Goal: Navigation & Orientation: Find specific page/section

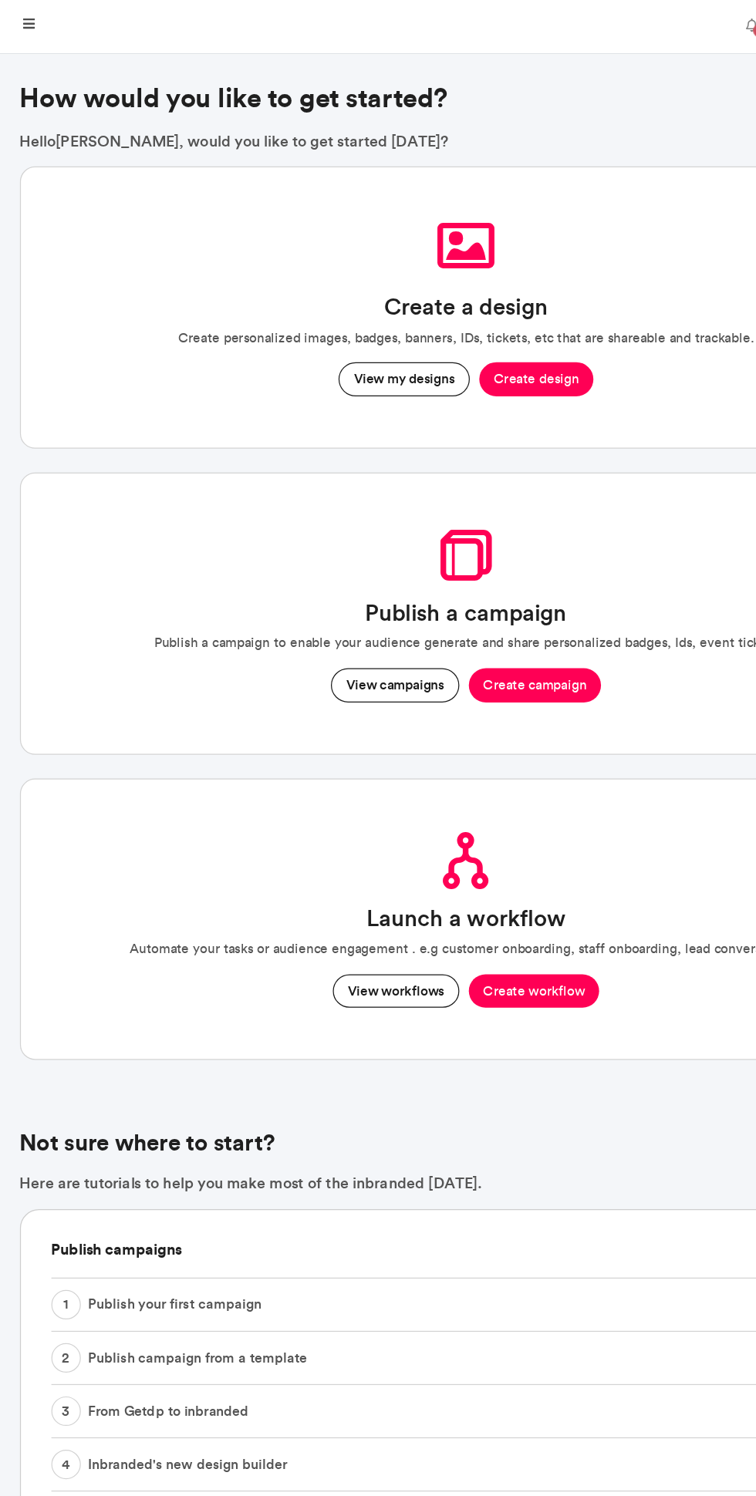
click at [33, 13] on link at bounding box center [23, 21] width 34 height 31
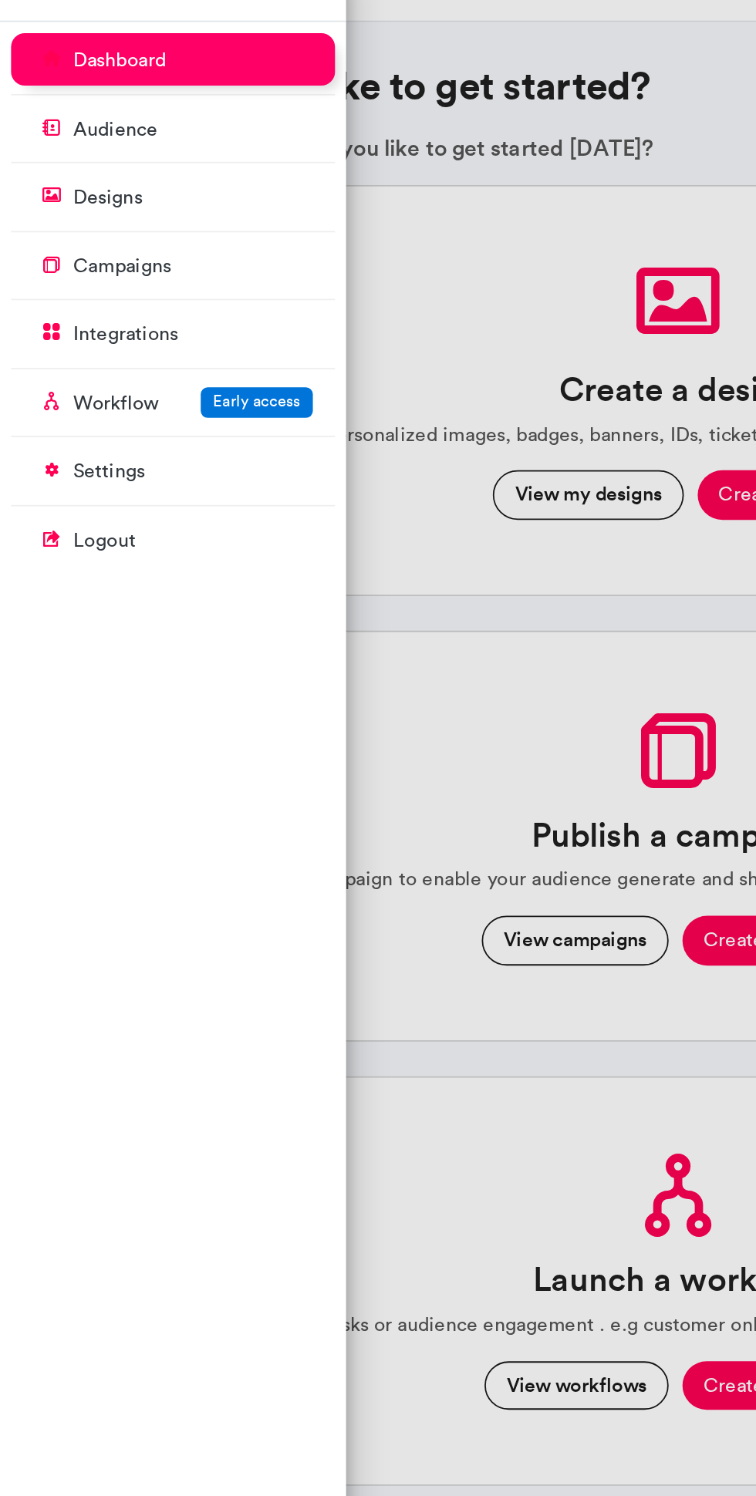
click at [56, 290] on p "settings" at bounding box center [61, 294] width 40 height 15
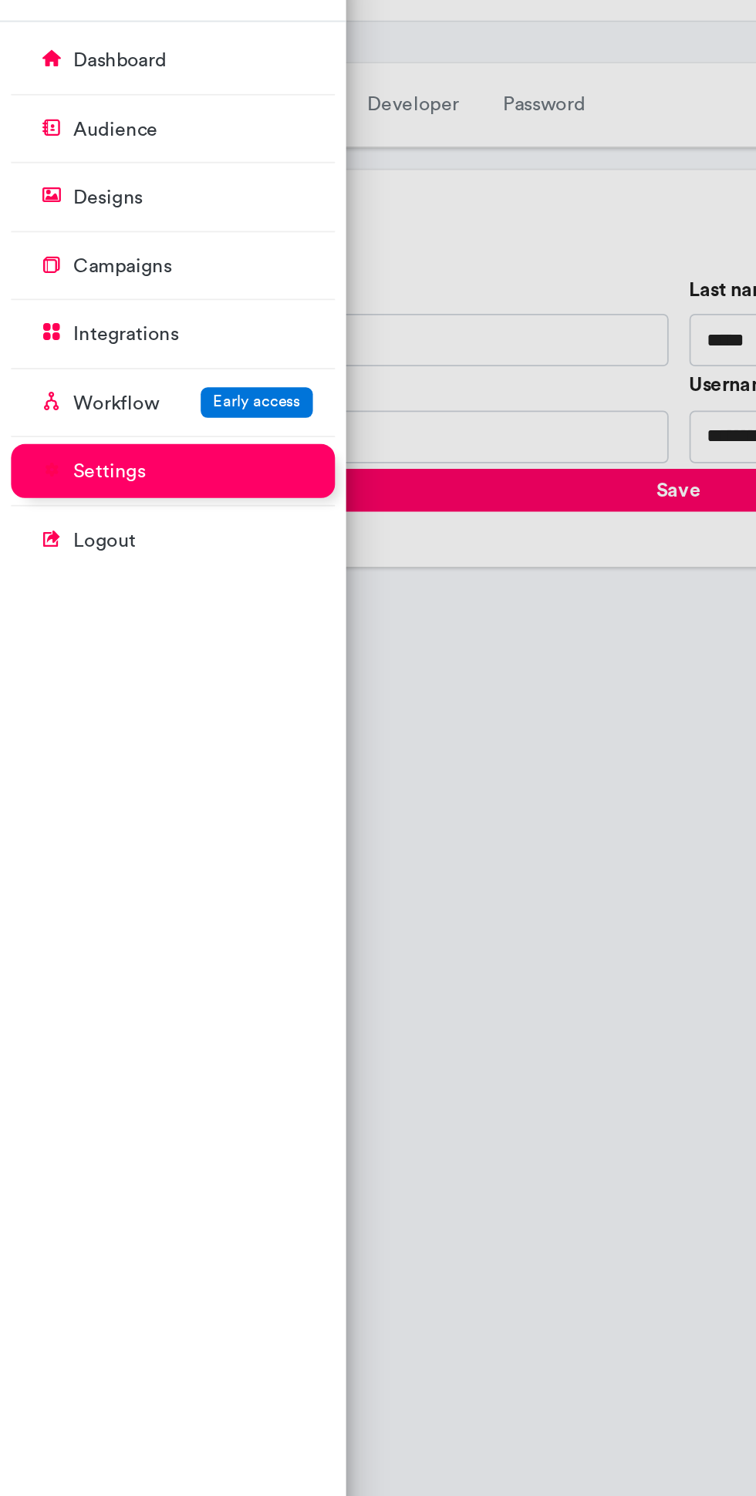
click at [62, 221] on p "integrations" at bounding box center [70, 218] width 59 height 15
click at [63, 186] on p "campaigns" at bounding box center [68, 180] width 55 height 15
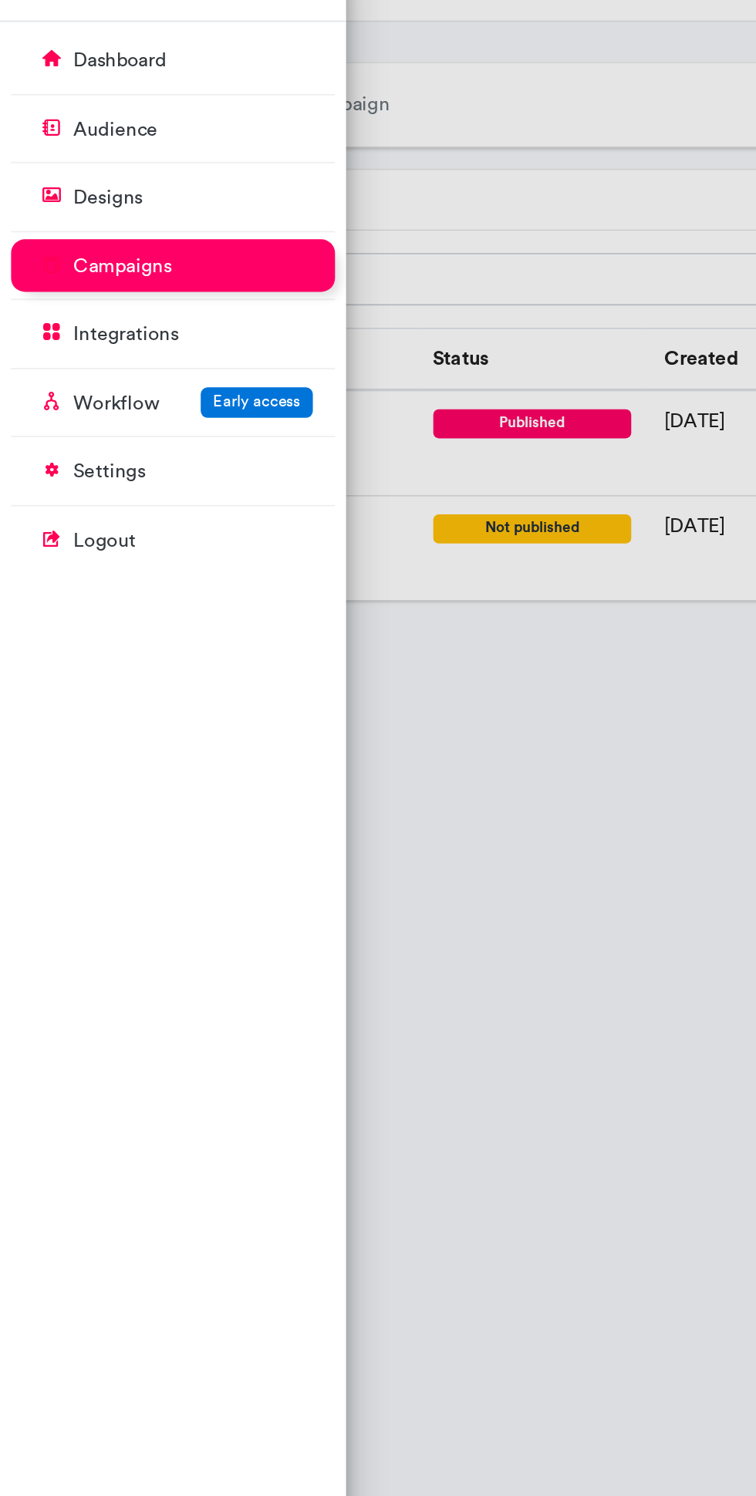
click at [49, 140] on p "designs" at bounding box center [60, 141] width 39 height 15
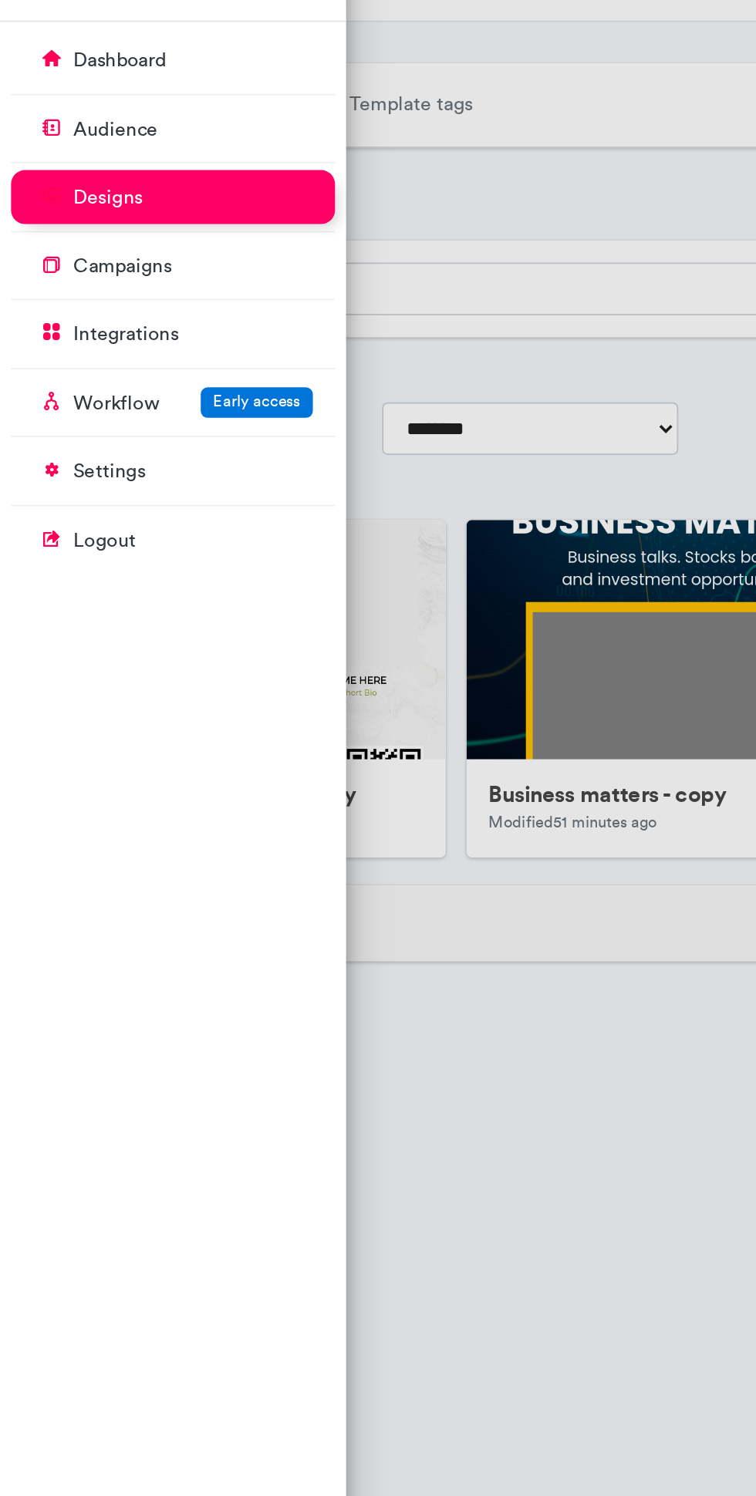
click at [53, 99] on p "audience" at bounding box center [64, 103] width 47 height 15
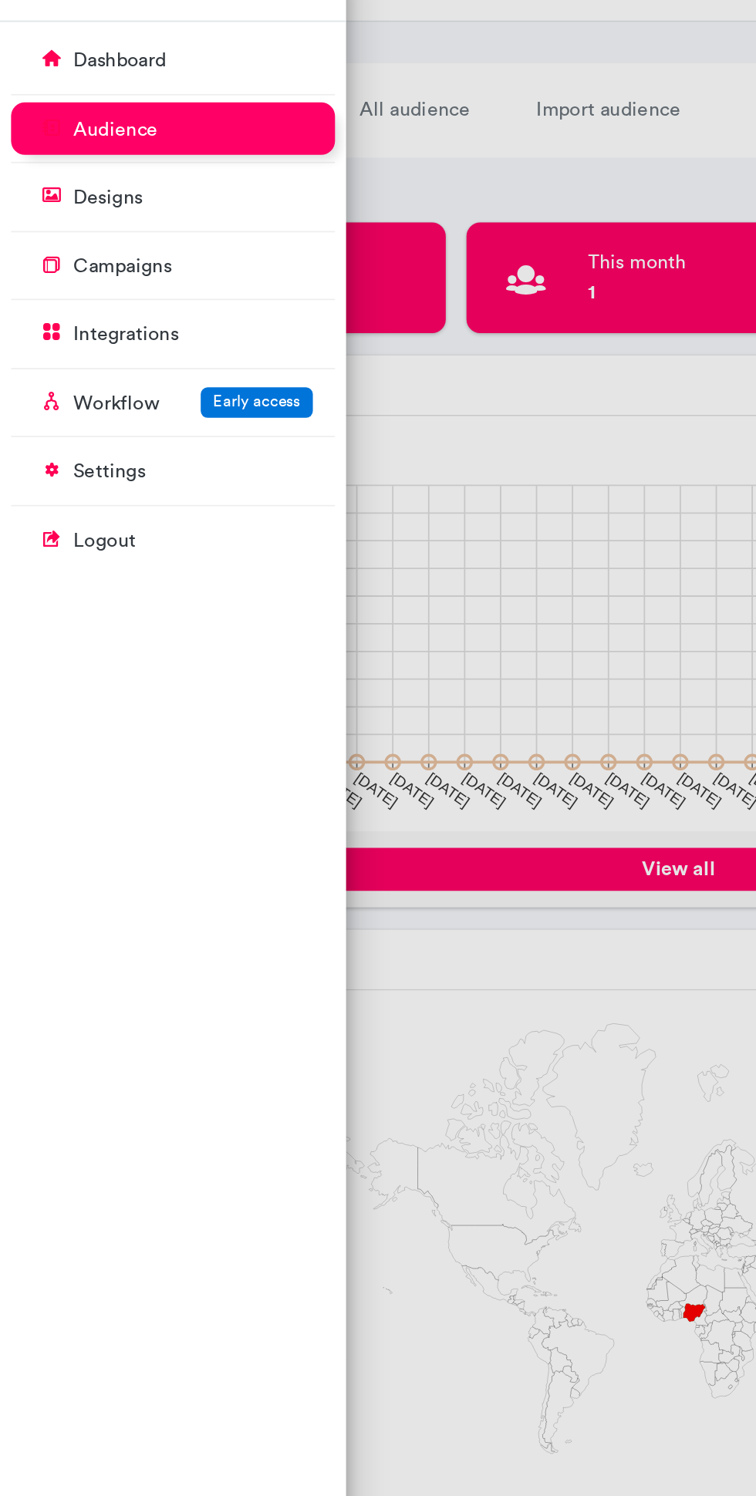
click at [46, 67] on p "dashboard" at bounding box center [67, 65] width 52 height 15
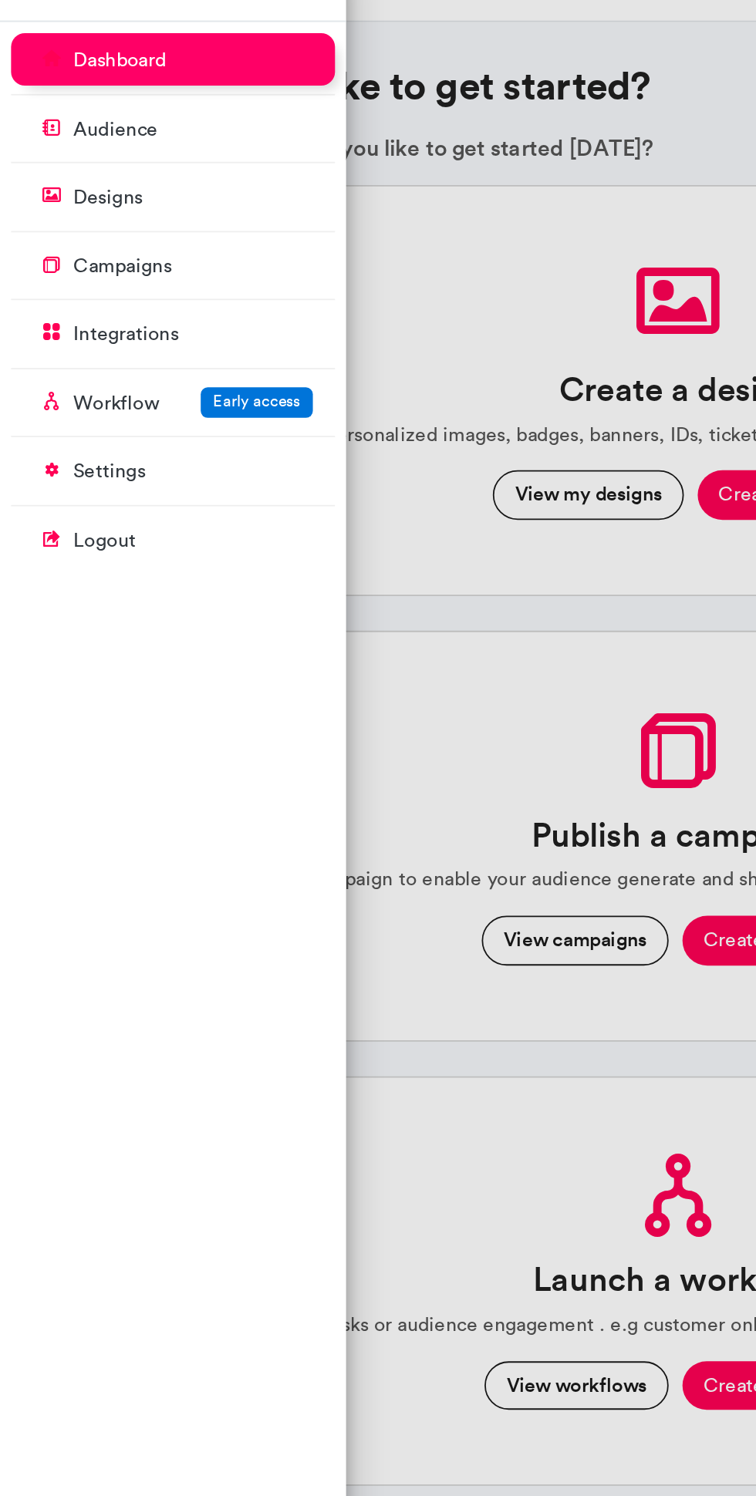
click at [239, 603] on div at bounding box center [378, 748] width 756 height 1496
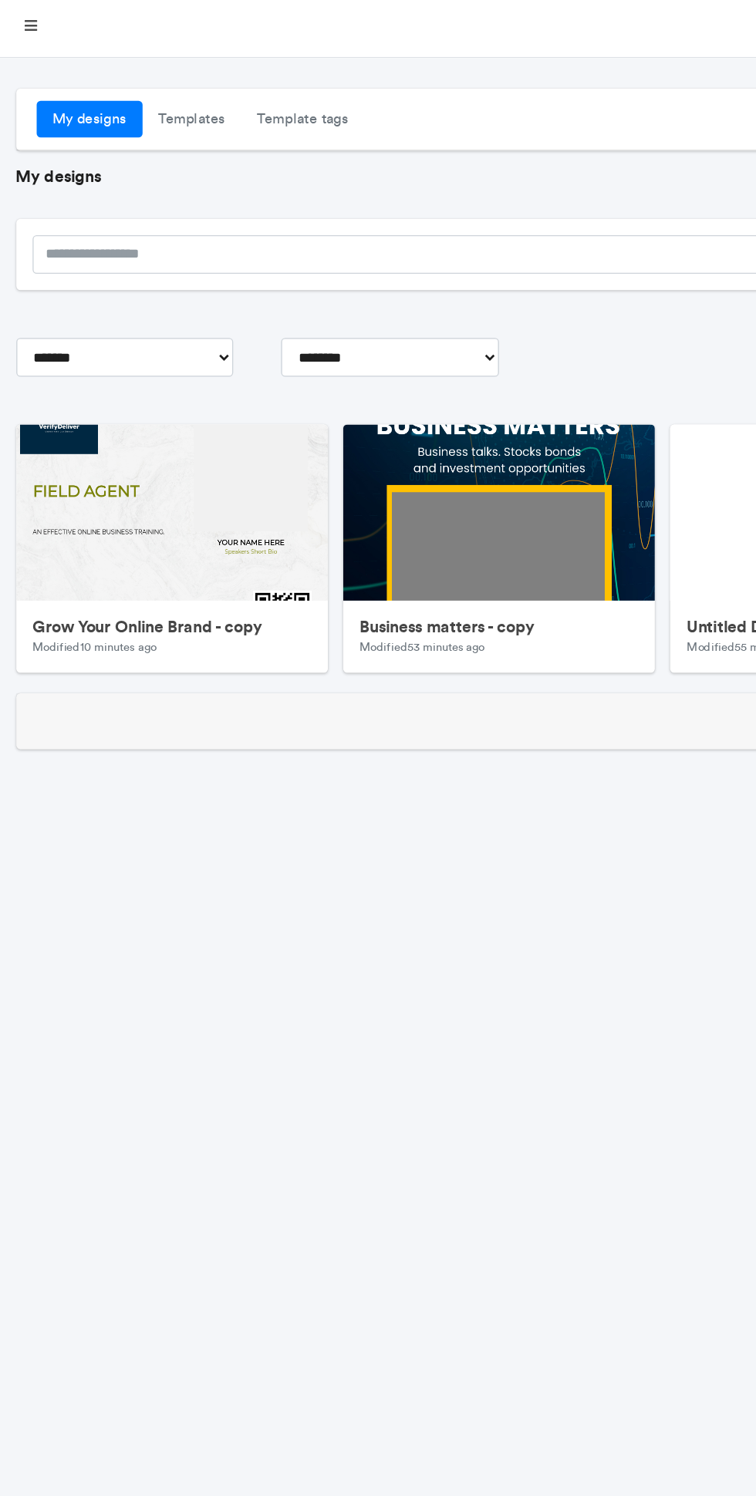
click at [37, 16] on link at bounding box center [23, 21] width 34 height 31
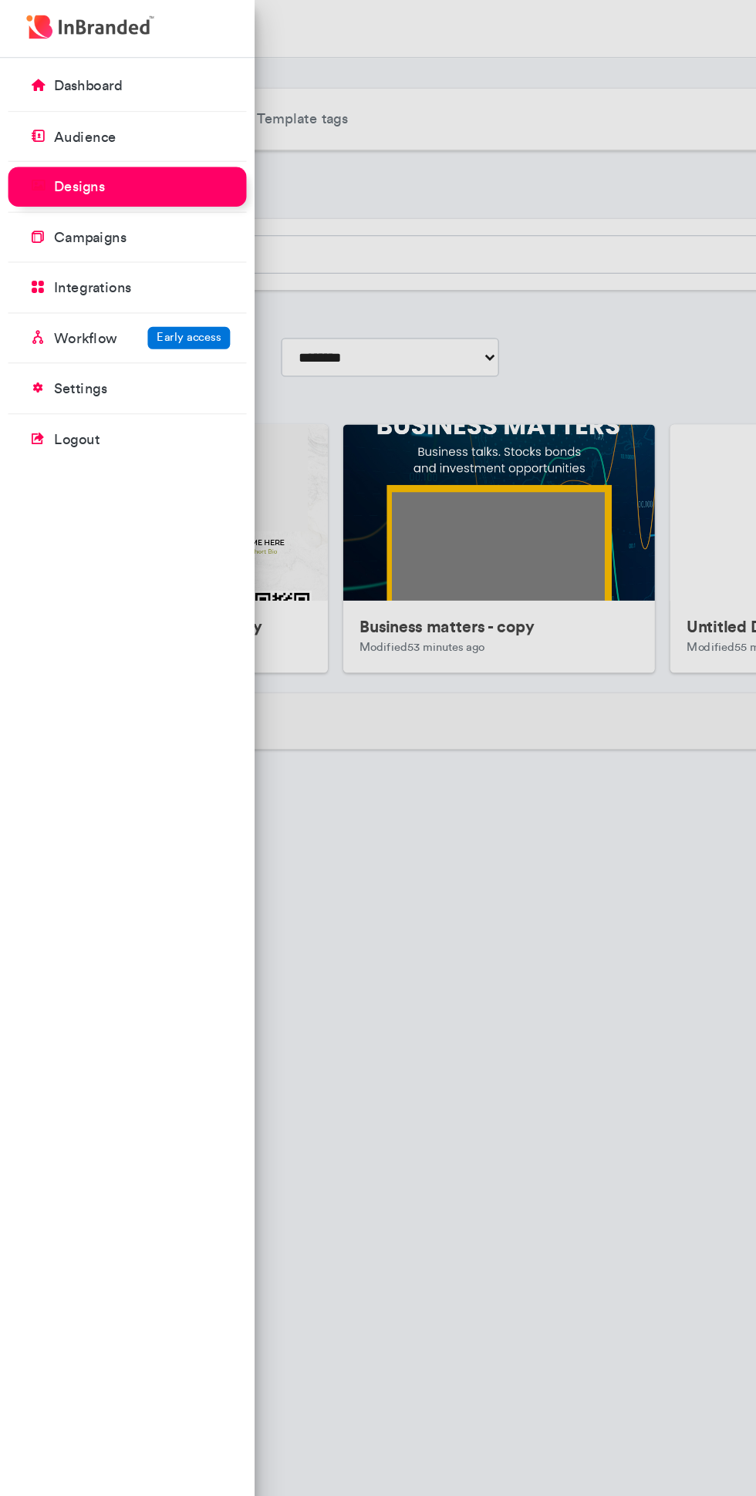
click at [75, 105] on p "audience" at bounding box center [64, 103] width 47 height 15
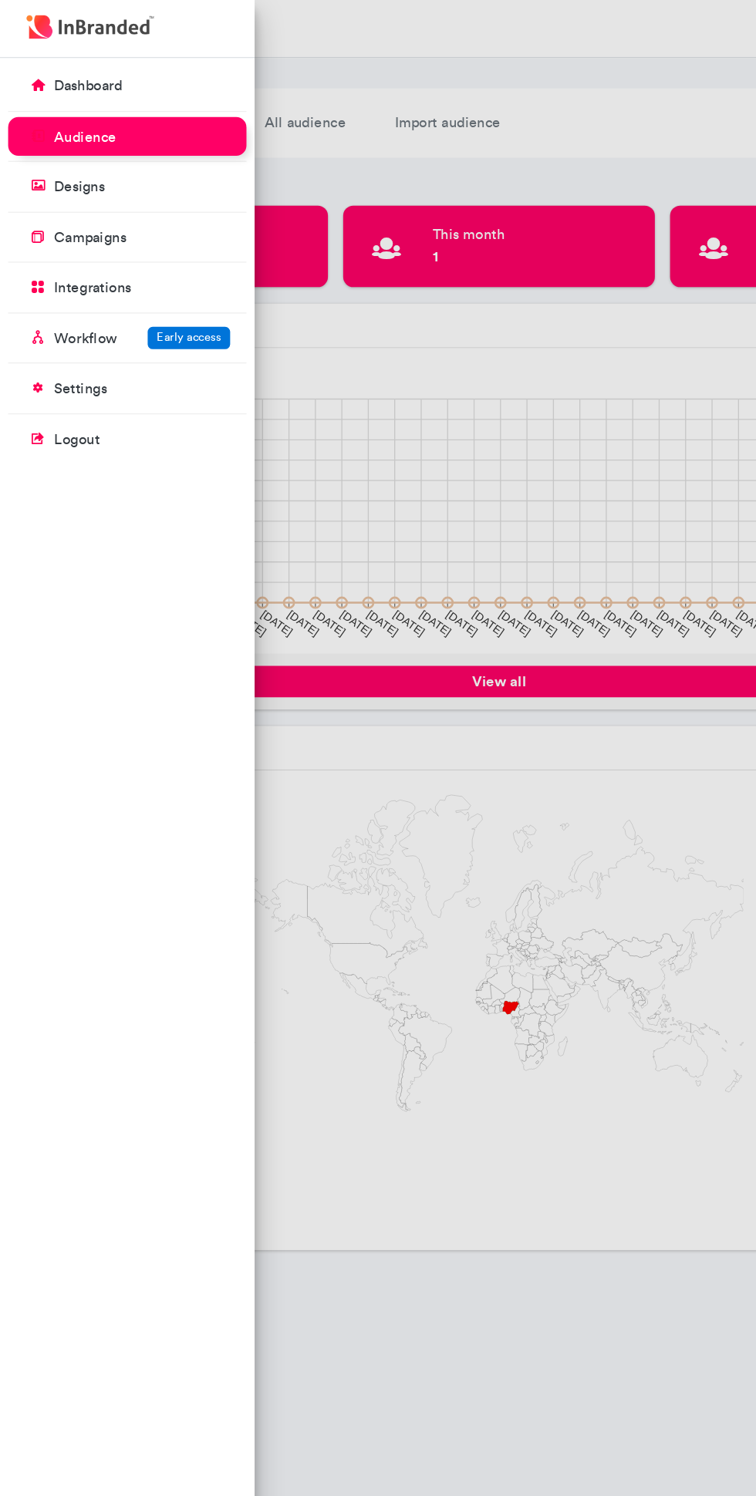
click at [357, 790] on div at bounding box center [378, 748] width 756 height 1496
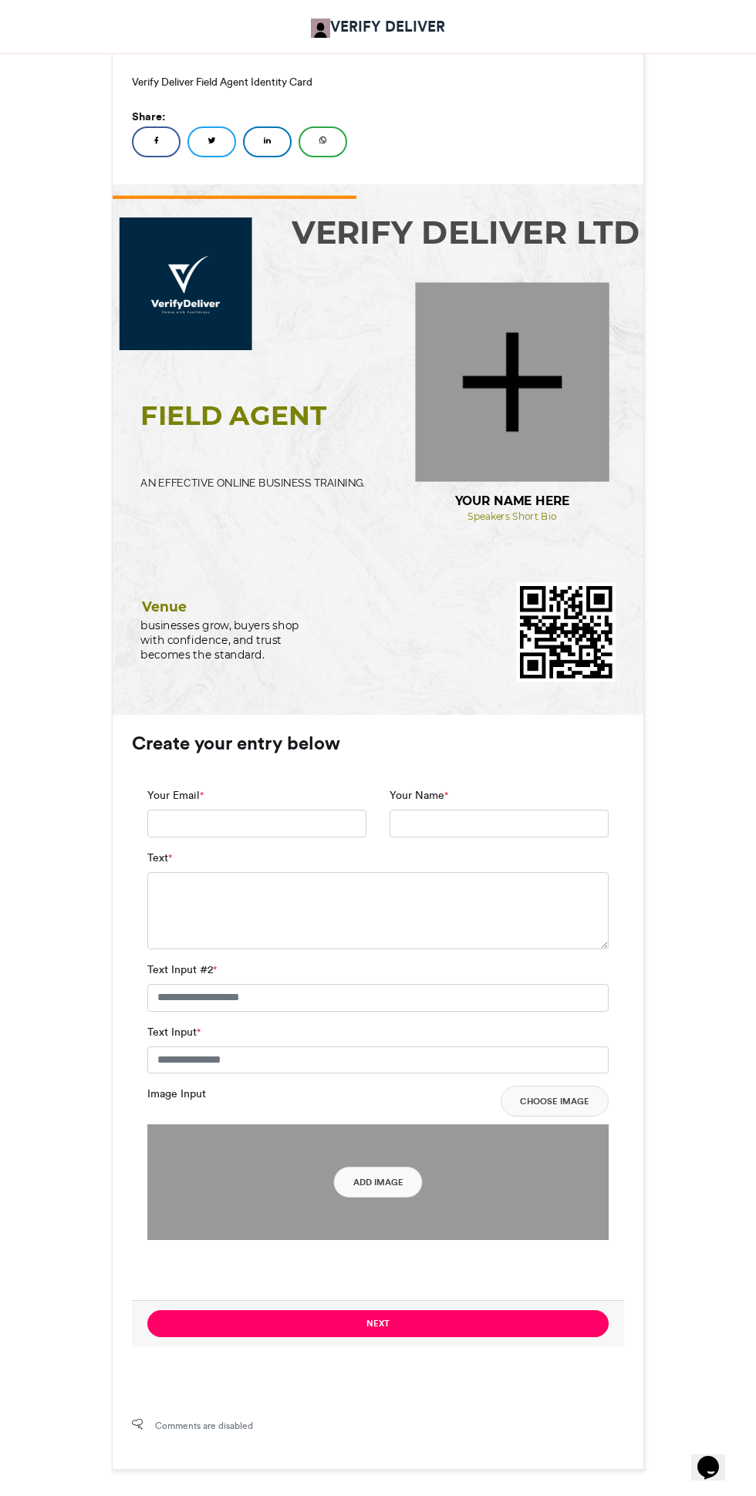
scroll to position [347, 0]
